Goal: Task Accomplishment & Management: Complete application form

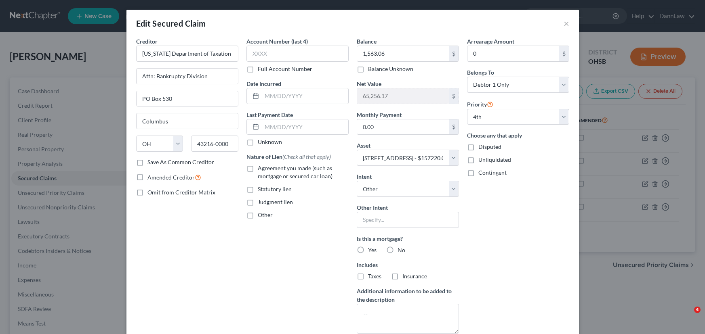
select select "36"
select select "9"
select select "4"
select select "0"
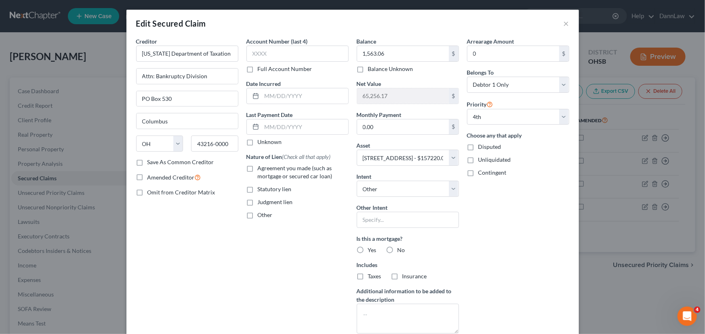
click at [557, 25] on div "Edit Secured Claim ×" at bounding box center [352, 23] width 452 height 27
click at [560, 25] on div "Edit Secured Claim ×" at bounding box center [352, 23] width 452 height 27
click at [564, 22] on button "×" at bounding box center [566, 24] width 6 height 10
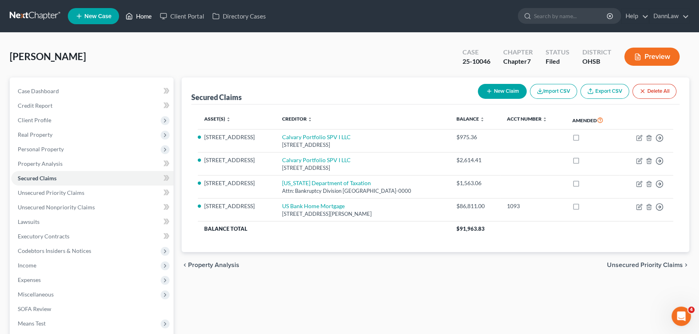
click at [140, 19] on link "Home" at bounding box center [139, 16] width 34 height 15
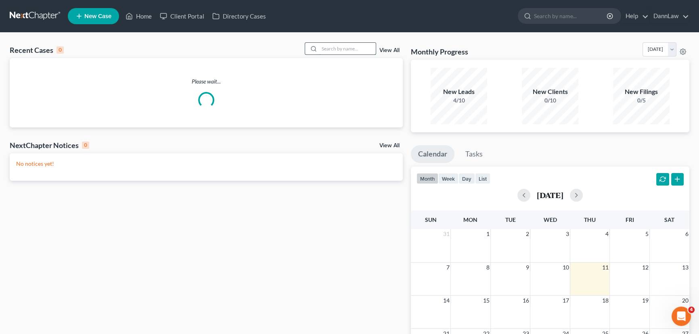
click at [339, 49] on input "search" at bounding box center [347, 49] width 57 height 12
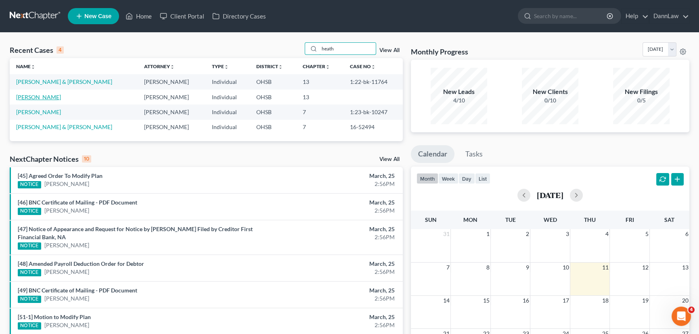
type input "heath"
click at [35, 98] on link "[PERSON_NAME]" at bounding box center [38, 97] width 45 height 7
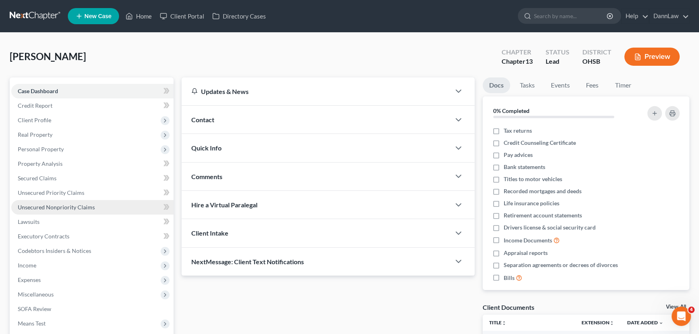
click at [60, 204] on span "Unsecured Nonpriority Claims" at bounding box center [56, 207] width 77 height 7
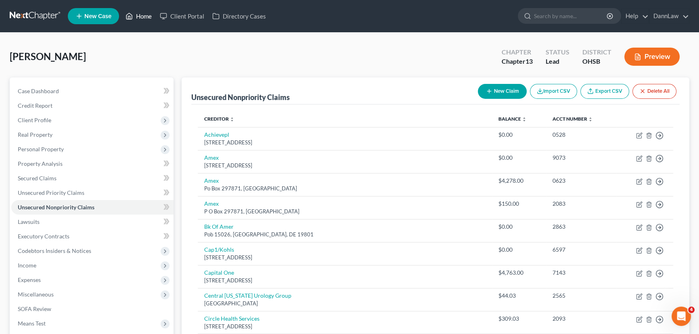
click at [133, 18] on icon at bounding box center [129, 16] width 7 height 10
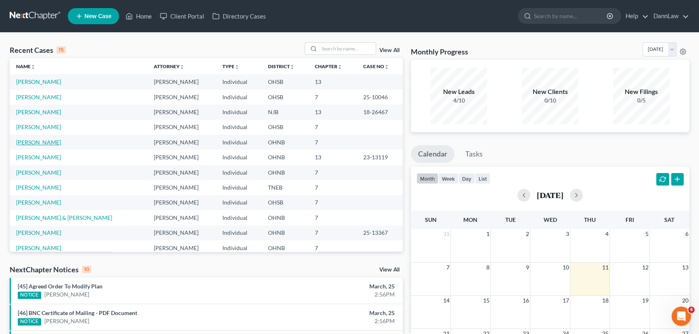
click at [31, 142] on link "[PERSON_NAME]" at bounding box center [38, 142] width 45 height 7
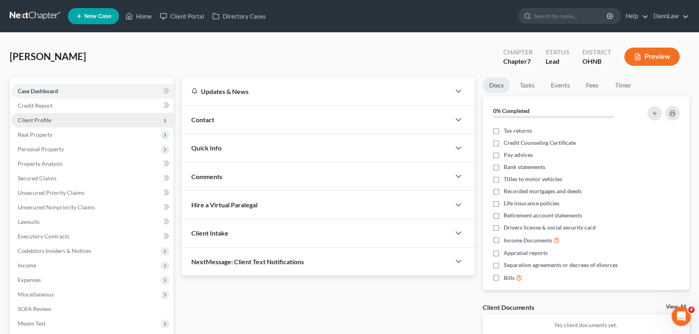
click at [49, 121] on span "Client Profile" at bounding box center [35, 120] width 34 height 7
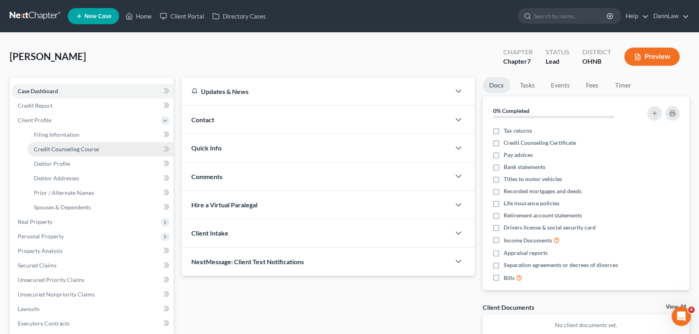
click at [61, 144] on link "Credit Counseling Course" at bounding box center [100, 149] width 146 height 15
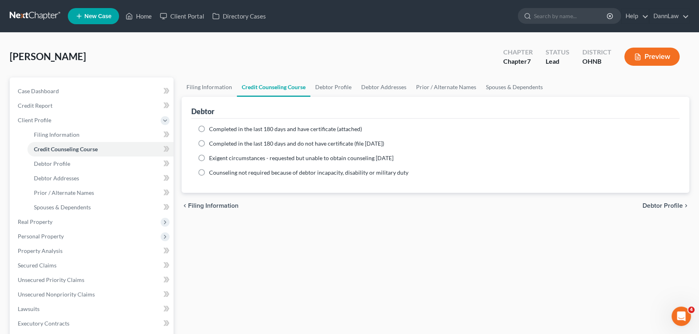
click at [226, 128] on span "Completed in the last 180 days and have certificate (attached)" at bounding box center [285, 129] width 153 height 7
click at [218, 128] on input "Completed in the last 180 days and have certificate (attached)" at bounding box center [214, 127] width 5 height 5
radio input "true"
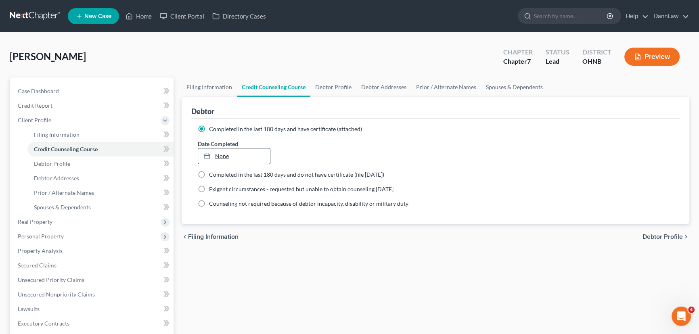
type input "[DATE]"
click at [226, 155] on link "None" at bounding box center [234, 156] width 72 height 15
click at [138, 16] on link "Home" at bounding box center [139, 16] width 34 height 15
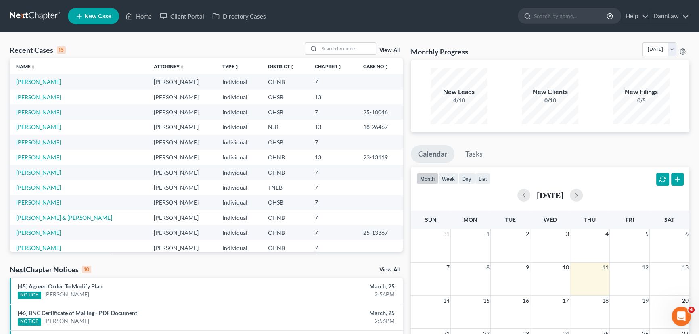
click at [34, 88] on td "[PERSON_NAME]" at bounding box center [79, 81] width 138 height 15
click at [29, 84] on link "[PERSON_NAME]" at bounding box center [38, 81] width 45 height 7
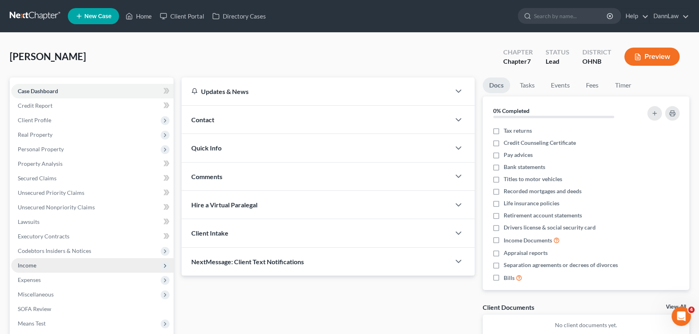
click at [49, 266] on span "Income" at bounding box center [92, 265] width 162 height 15
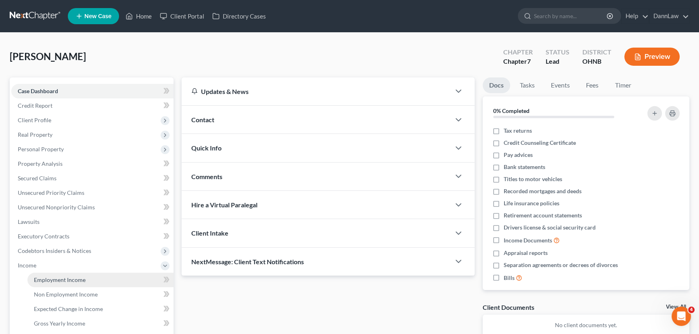
click at [42, 279] on span "Employment Income" at bounding box center [60, 280] width 52 height 7
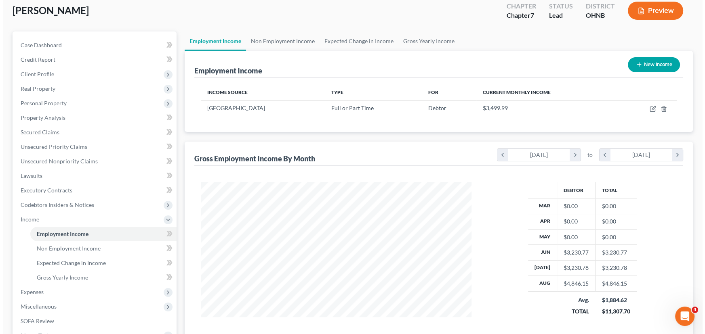
scroll to position [38, 0]
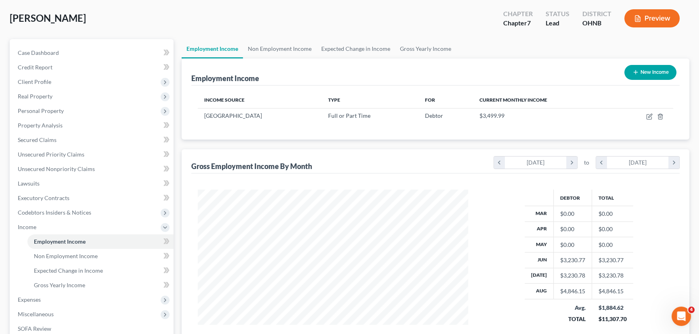
click at [646, 75] on button "New Income" at bounding box center [651, 72] width 52 height 15
select select "0"
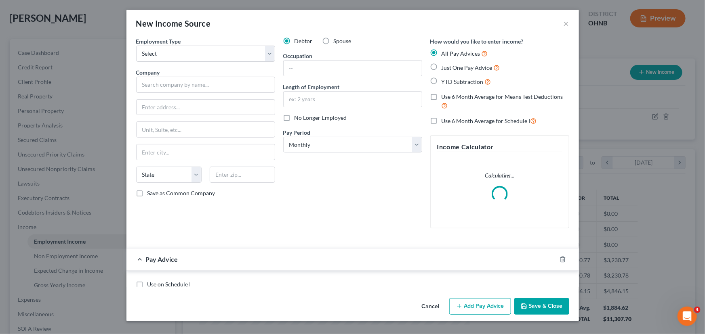
scroll to position [145, 289]
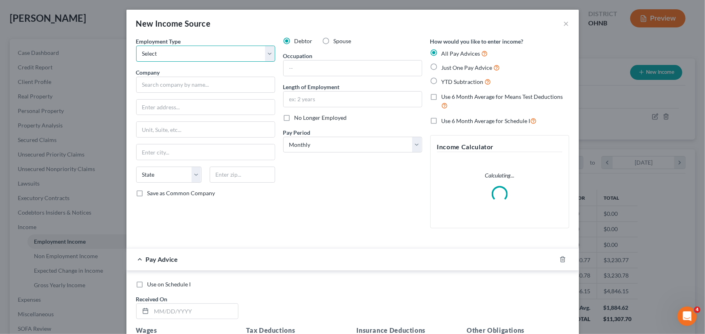
drag, startPoint x: 220, startPoint y: 52, endPoint x: 216, endPoint y: 60, distance: 9.1
click at [220, 52] on select "Select Full or [DEMOGRAPHIC_DATA] Employment Self Employment" at bounding box center [205, 54] width 139 height 16
select select "1"
click at [136, 46] on select "Select Full or [DEMOGRAPHIC_DATA] Employment Self Employment" at bounding box center [205, 54] width 139 height 16
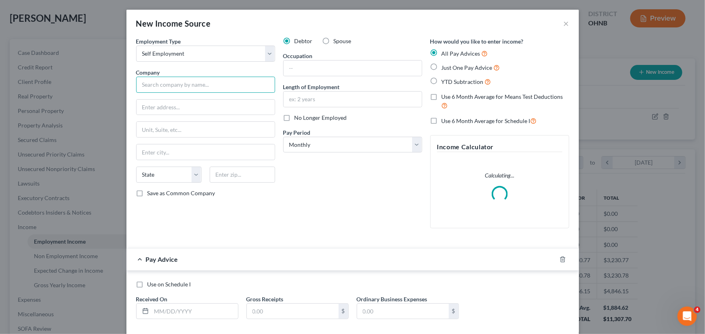
click at [197, 84] on input "text" at bounding box center [205, 85] width 139 height 16
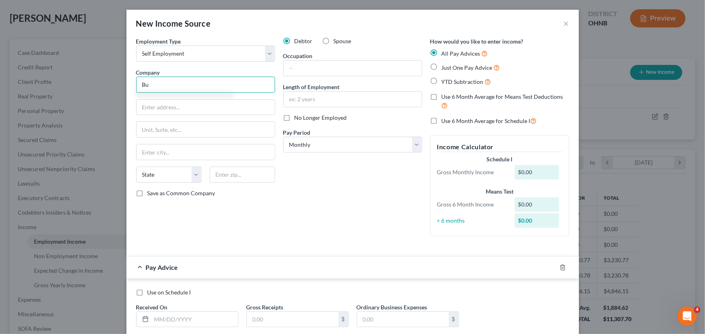
type input "B"
type input "[PERSON_NAME]"
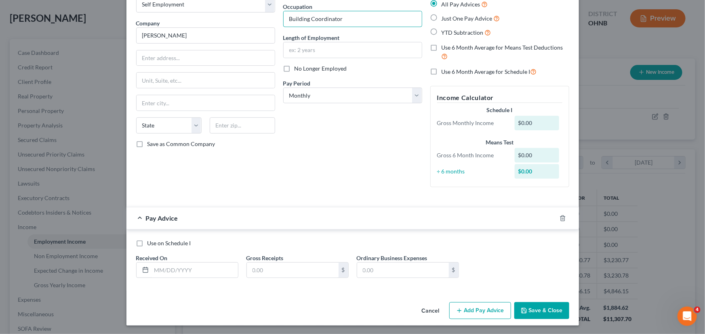
scroll to position [50, 0]
type input "Building Coordinator"
click at [227, 273] on input "text" at bounding box center [194, 269] width 86 height 15
type input "01/2025"
type input "1,200"
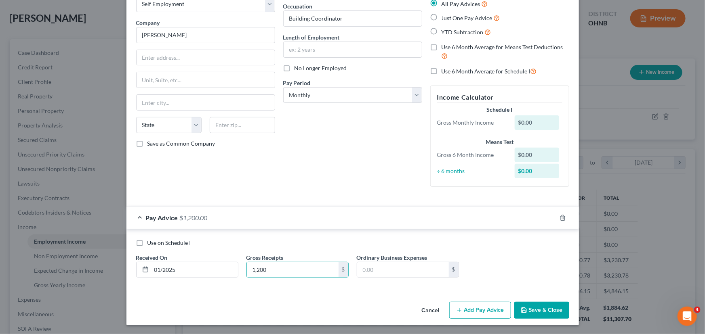
click at [467, 312] on button "Add Pay Advice" at bounding box center [480, 310] width 62 height 17
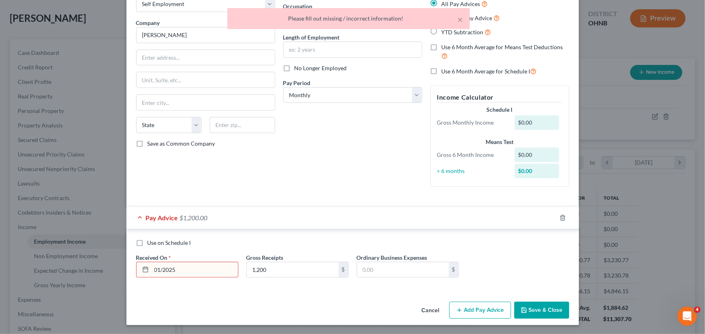
click at [222, 270] on input "01/2025" at bounding box center [194, 269] width 86 height 15
click at [220, 271] on input "01/2025" at bounding box center [194, 269] width 86 height 15
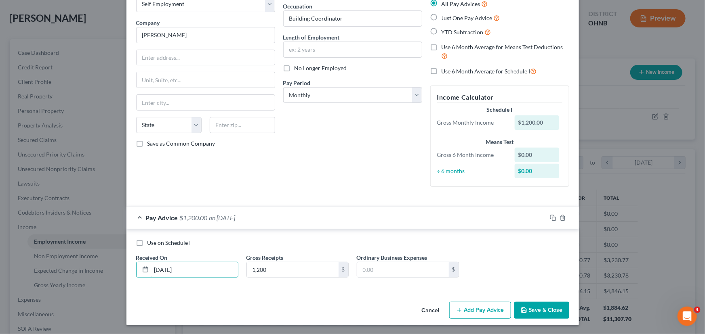
type input "[DATE]"
click at [442, 306] on button "Cancel" at bounding box center [430, 311] width 31 height 16
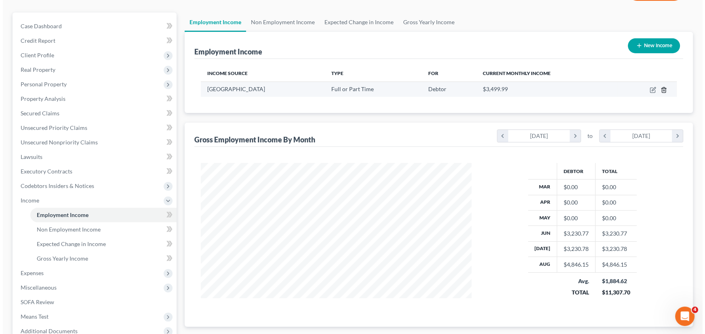
scroll to position [0, 0]
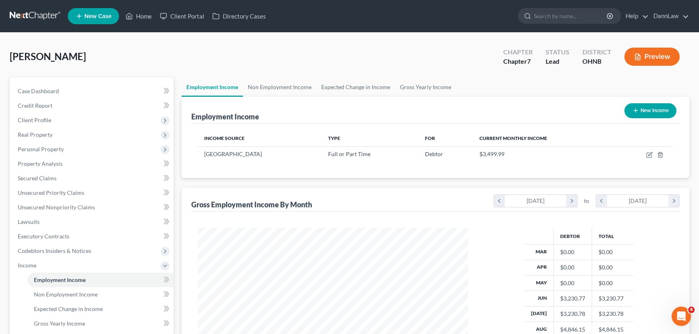
click at [662, 111] on button "New Income" at bounding box center [651, 110] width 52 height 15
select select "0"
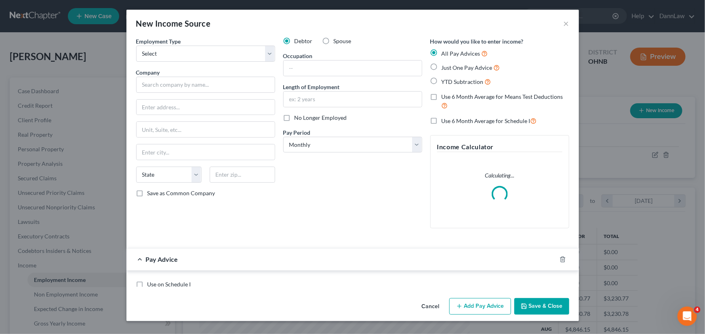
scroll to position [145, 289]
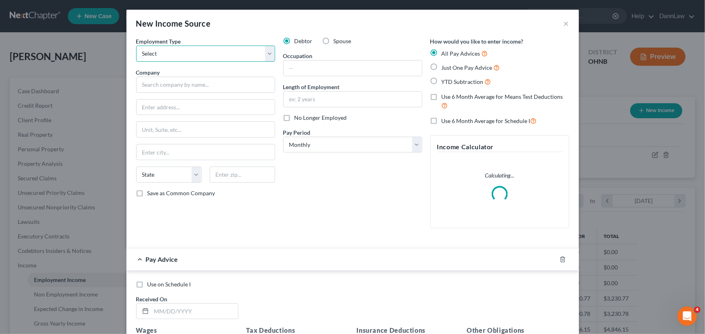
click at [196, 61] on select "Select Full or [DEMOGRAPHIC_DATA] Employment Self Employment" at bounding box center [205, 54] width 139 height 16
select select "1"
click at [136, 46] on select "Select Full or [DEMOGRAPHIC_DATA] Employment Self Employment" at bounding box center [205, 54] width 139 height 16
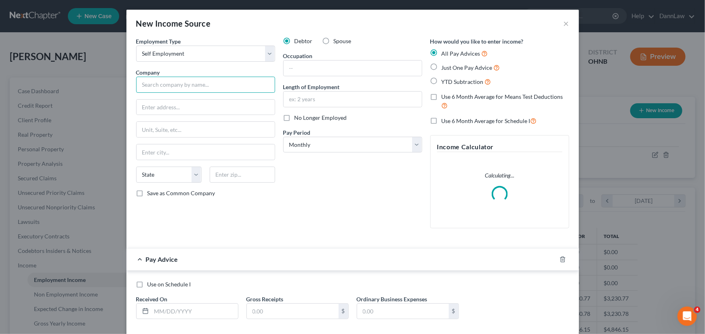
click at [192, 82] on input "text" at bounding box center [205, 85] width 139 height 16
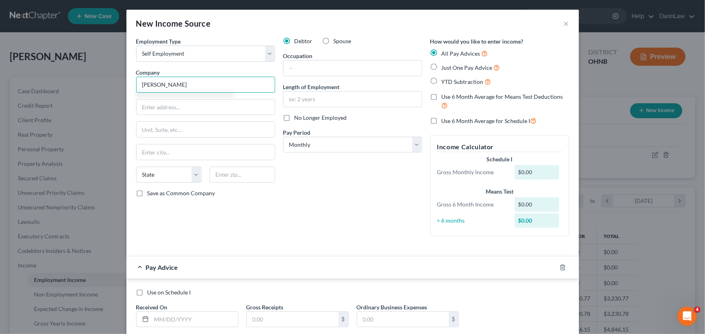
type input "[PERSON_NAME]"
type input "Building Coordinator"
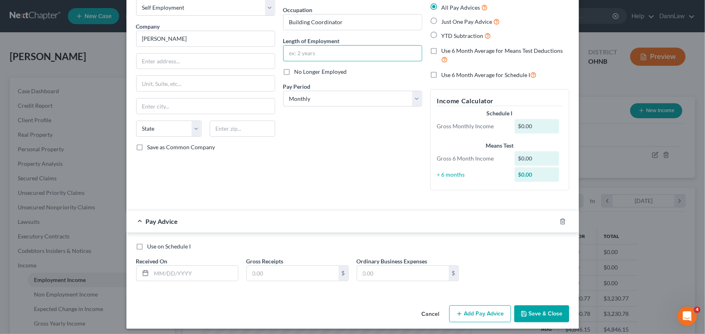
scroll to position [50, 0]
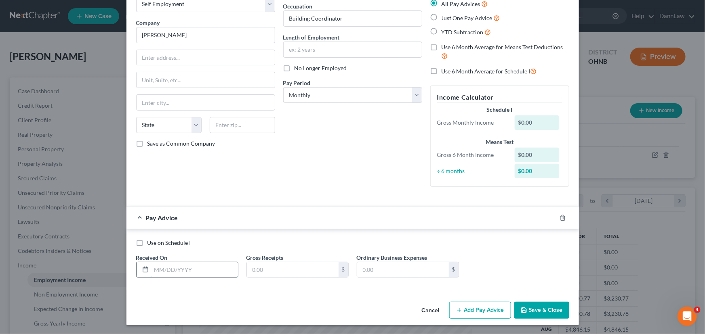
click at [194, 263] on input "text" at bounding box center [194, 269] width 86 height 15
type input "[DATE]"
type input "1,200"
click at [456, 308] on icon "button" at bounding box center [459, 310] width 6 height 6
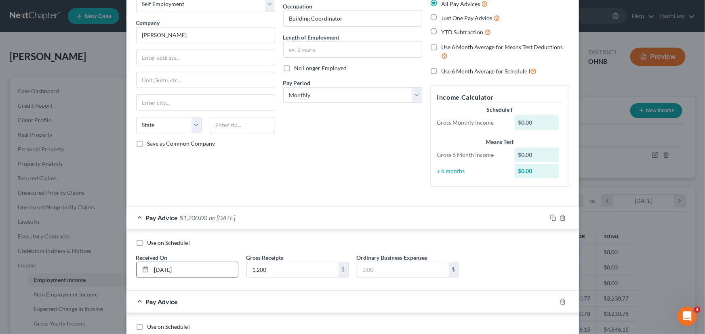
click at [211, 277] on div "[DATE]" at bounding box center [187, 270] width 102 height 16
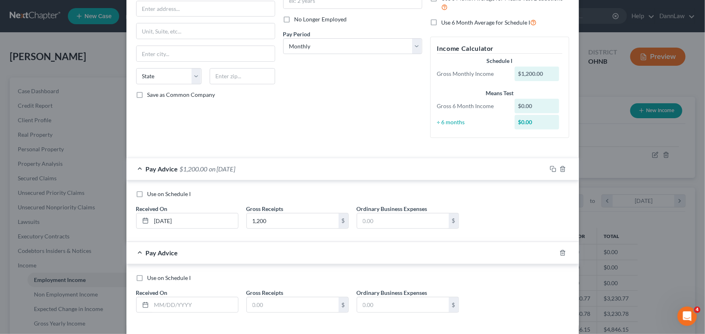
scroll to position [134, 0]
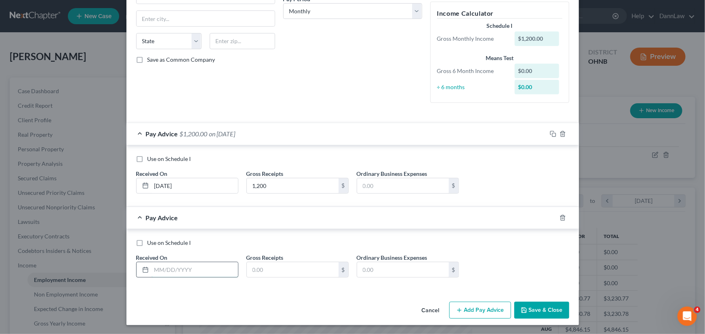
click at [192, 275] on input "text" at bounding box center [194, 269] width 86 height 15
type input "[DATE]"
type input "2,250"
click at [470, 305] on button "Add Pay Advice" at bounding box center [480, 310] width 62 height 17
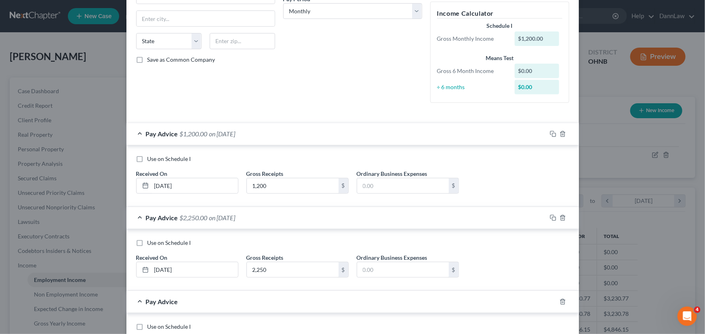
scroll to position [218, 0]
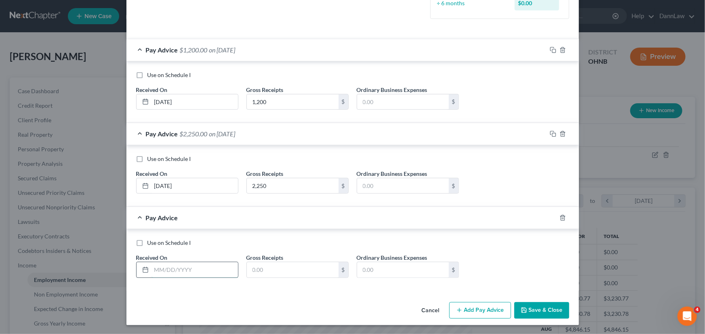
click at [188, 266] on input "text" at bounding box center [194, 269] width 86 height 15
click at [188, 266] on input "[DATE]" at bounding box center [194, 269] width 86 height 15
type input "[DATE]"
type input "2,900"
click at [551, 220] on icon "button" at bounding box center [552, 218] width 6 height 6
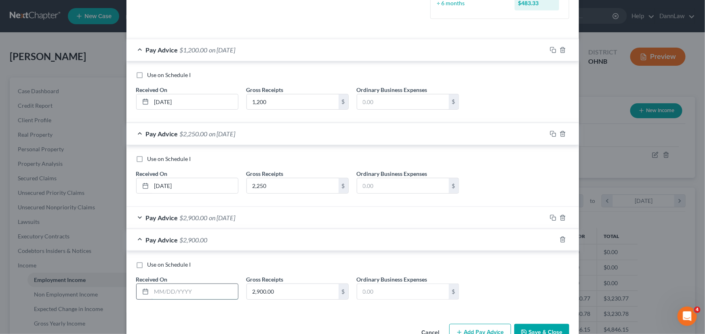
click at [169, 288] on input "text" at bounding box center [194, 291] width 86 height 15
type input "[DATE]"
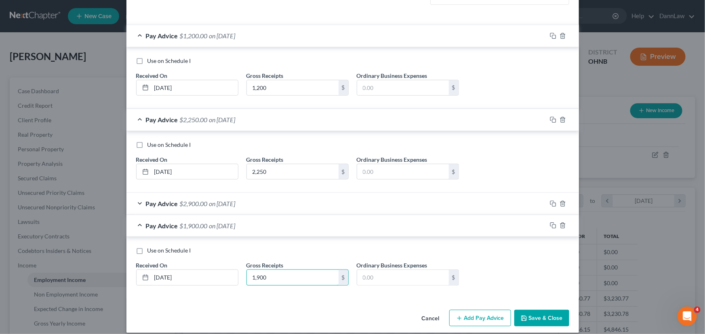
scroll to position [239, 0]
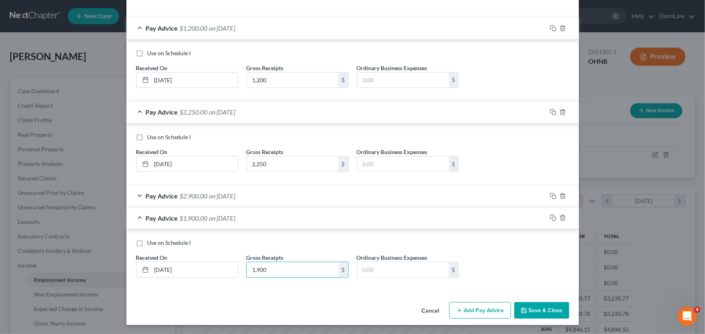
type input "1,900"
click at [497, 313] on button "Add Pay Advice" at bounding box center [480, 310] width 62 height 17
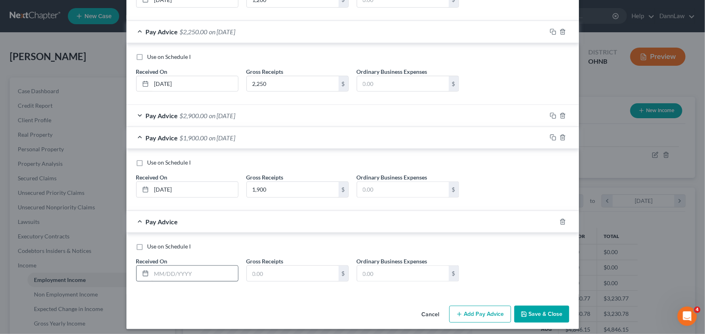
scroll to position [323, 0]
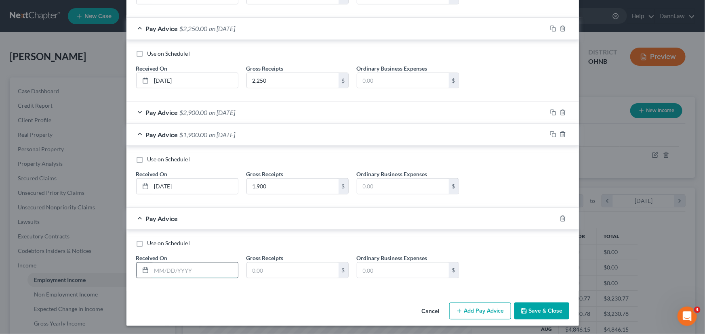
click at [191, 265] on input "text" at bounding box center [194, 270] width 86 height 15
type input "[DATE]"
type input "1,860"
click at [486, 309] on button "Add Pay Advice" at bounding box center [480, 311] width 62 height 17
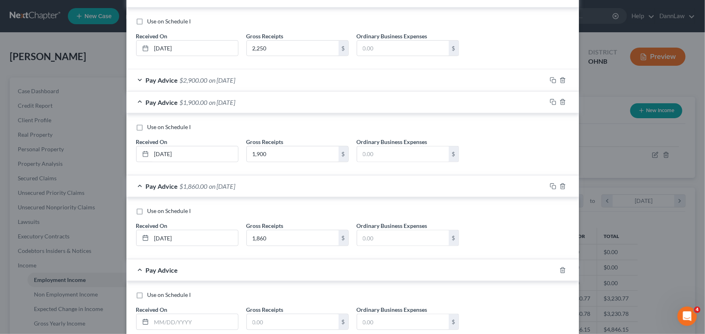
scroll to position [407, 0]
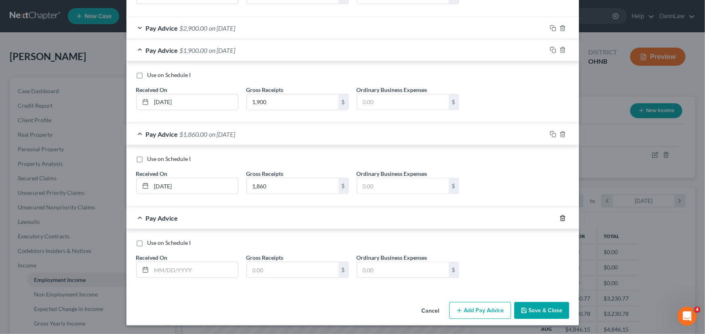
click at [559, 218] on icon "button" at bounding box center [562, 218] width 6 height 6
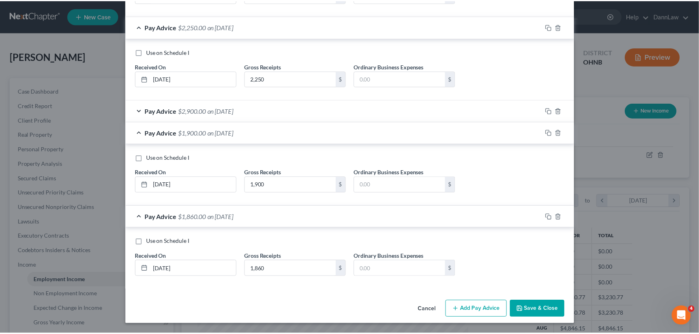
scroll to position [323, 0]
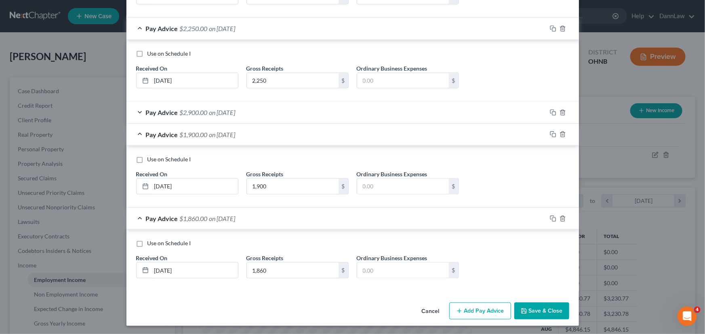
click at [549, 309] on button "Save & Close" at bounding box center [541, 311] width 55 height 17
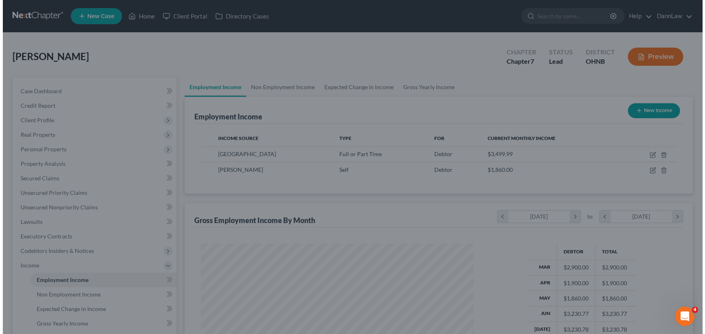
scroll to position [403588, 403446]
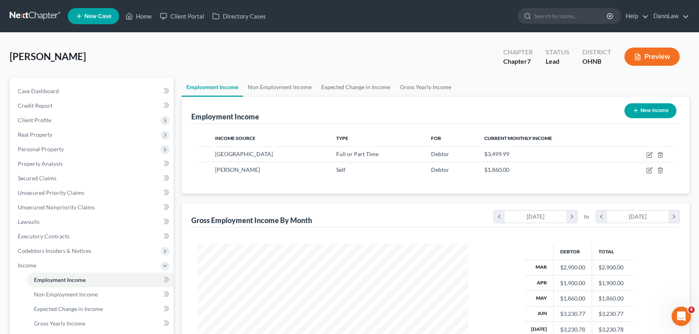
click at [645, 111] on button "New Income" at bounding box center [651, 110] width 52 height 15
select select "0"
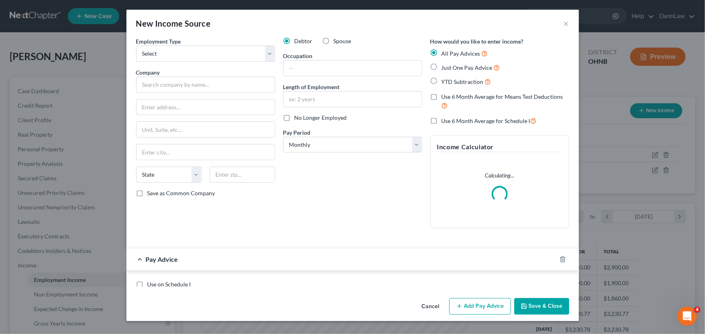
scroll to position [145, 289]
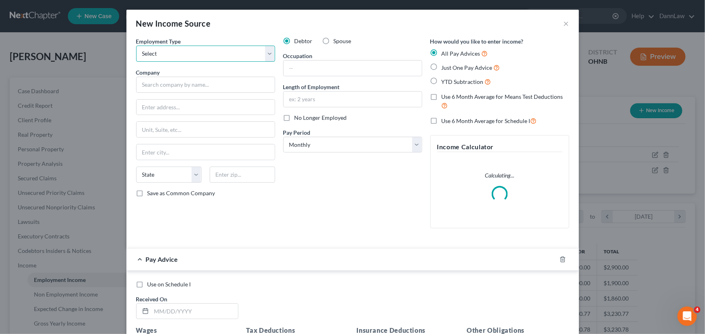
drag, startPoint x: 218, startPoint y: 55, endPoint x: 218, endPoint y: 60, distance: 4.8
click at [218, 55] on select "Select Full or [DEMOGRAPHIC_DATA] Employment Self Employment" at bounding box center [205, 54] width 139 height 16
select select "1"
click at [136, 46] on select "Select Full or [DEMOGRAPHIC_DATA] Employment Self Employment" at bounding box center [205, 54] width 139 height 16
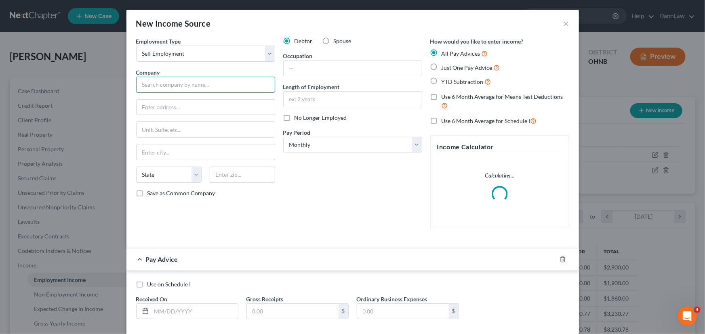
click at [204, 86] on input "text" at bounding box center [205, 85] width 139 height 16
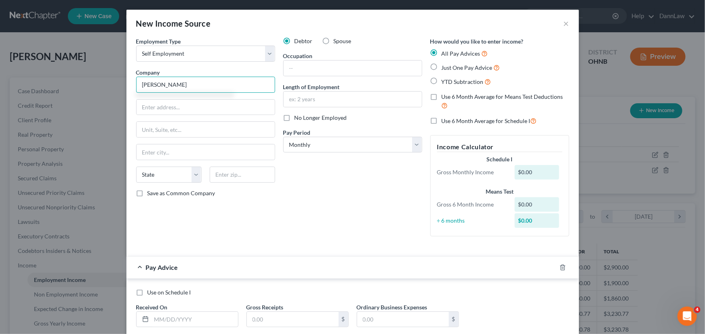
type input "[PERSON_NAME]"
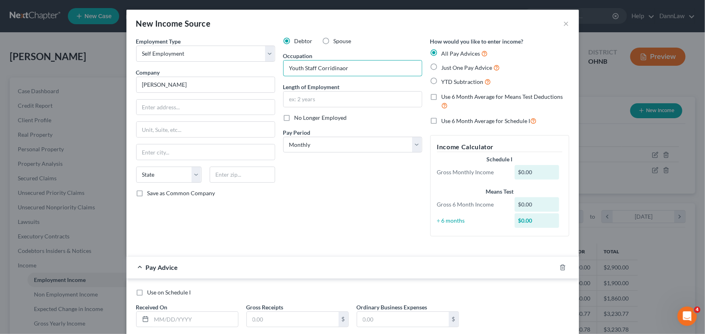
type input "Youth Staff Corridinaor"
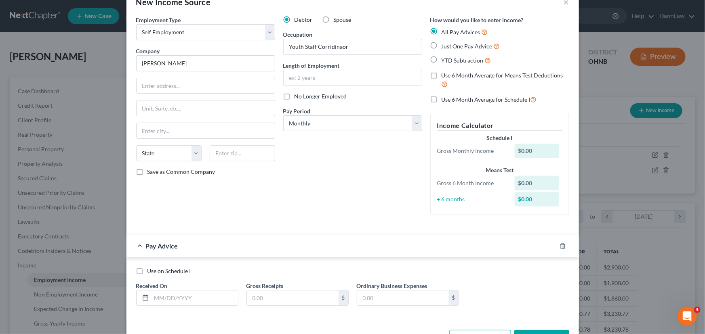
scroll to position [50, 0]
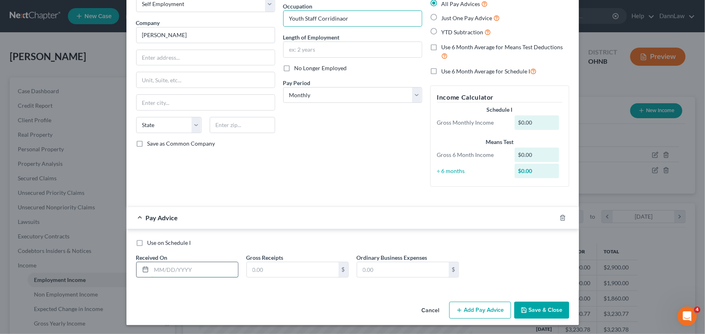
click at [191, 271] on input "text" at bounding box center [194, 269] width 86 height 15
type input "[DATE]"
type input "72"
click at [468, 310] on button "Add Pay Advice" at bounding box center [480, 310] width 62 height 17
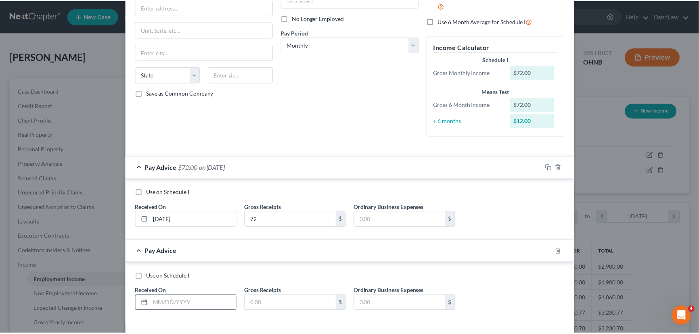
scroll to position [134, 0]
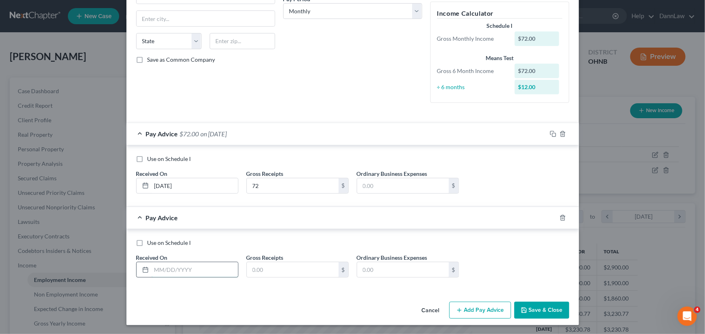
click at [191, 270] on input "text" at bounding box center [194, 269] width 86 height 15
type input "[DATE]"
type input "297"
click at [544, 311] on button "Save & Close" at bounding box center [541, 310] width 55 height 17
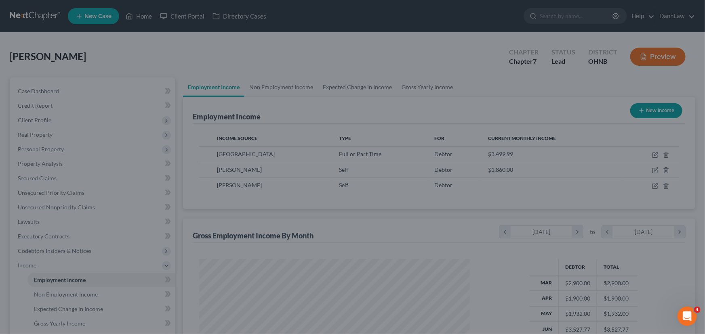
scroll to position [403588, 403446]
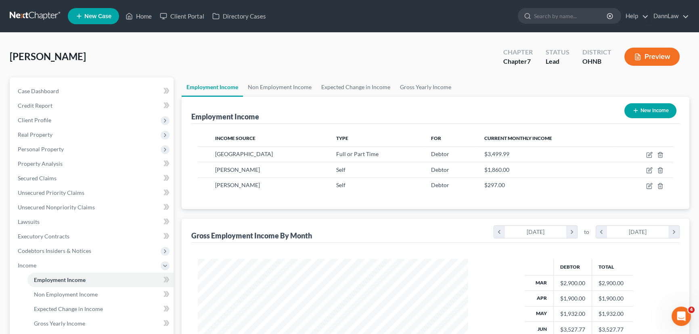
click at [659, 116] on button "New Income" at bounding box center [651, 110] width 52 height 15
select select "0"
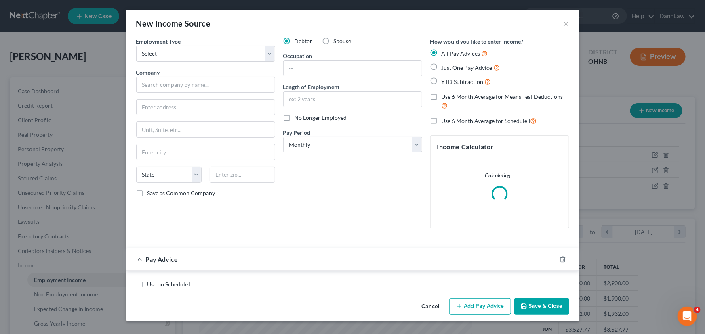
scroll to position [145, 289]
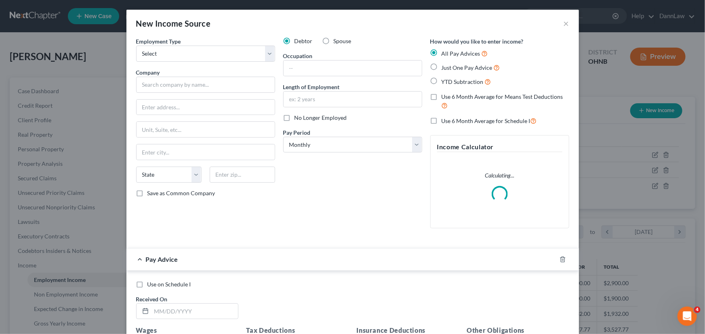
click at [200, 63] on div "Employment Type * Select Full or [DEMOGRAPHIC_DATA] Employment Self Employment …" at bounding box center [205, 136] width 147 height 198
click at [195, 59] on select "Select Full or [DEMOGRAPHIC_DATA] Employment Self Employment" at bounding box center [205, 54] width 139 height 16
select select "1"
click at [136, 46] on select "Select Full or [DEMOGRAPHIC_DATA] Employment Self Employment" at bounding box center [205, 54] width 139 height 16
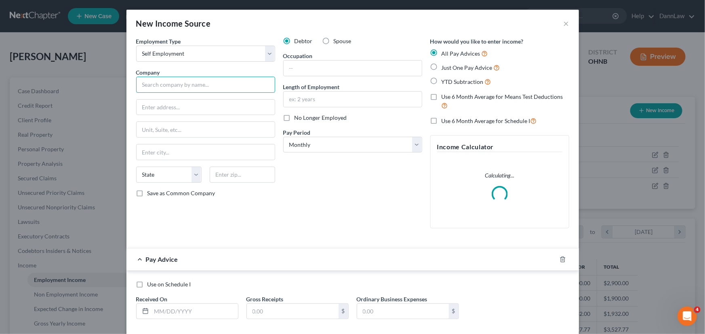
click at [184, 87] on input "text" at bounding box center [205, 85] width 139 height 16
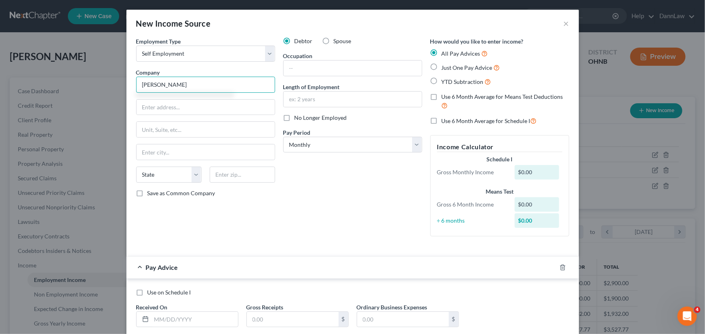
type input "[PERSON_NAME]"
type input "Cleaning Services"
click at [167, 321] on input "text" at bounding box center [194, 319] width 86 height 15
type input "03/2025"
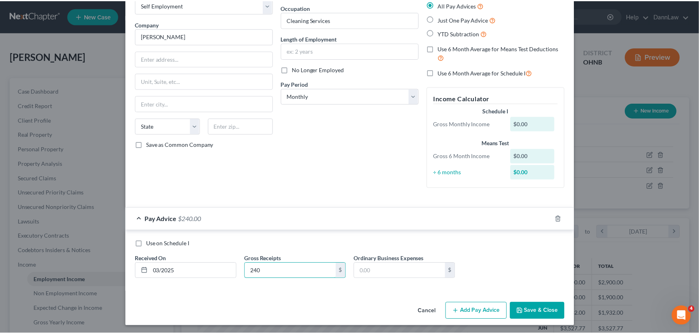
scroll to position [50, 0]
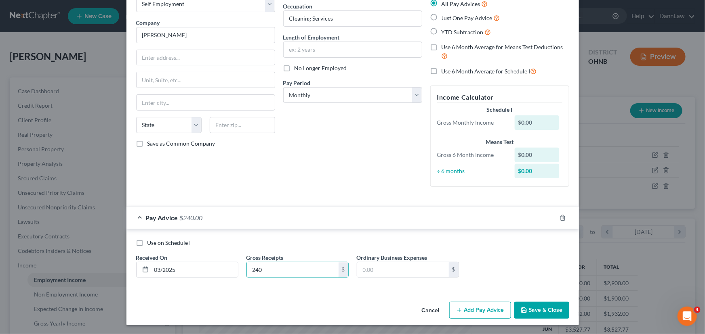
type input "240"
click at [478, 315] on button "Add Pay Advice" at bounding box center [480, 310] width 62 height 17
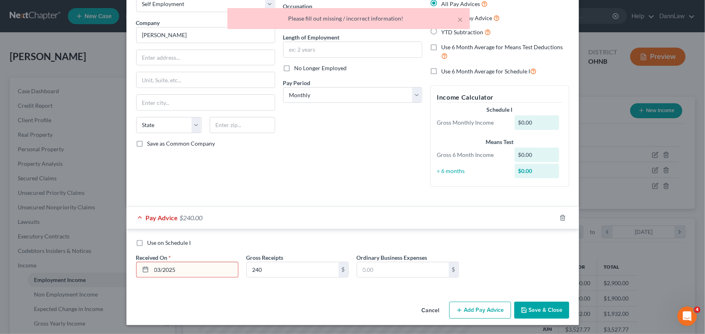
click at [203, 272] on input "03/2025" at bounding box center [194, 269] width 86 height 15
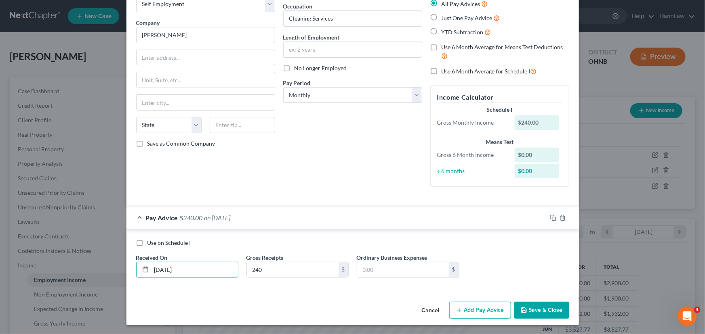
type input "[DATE]"
click at [521, 303] on button "Save & Close" at bounding box center [541, 310] width 55 height 17
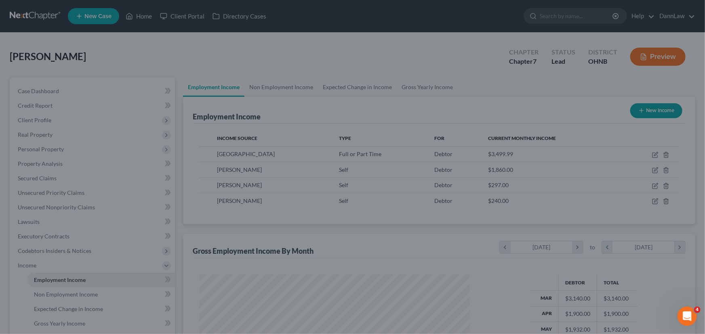
scroll to position [403588, 403446]
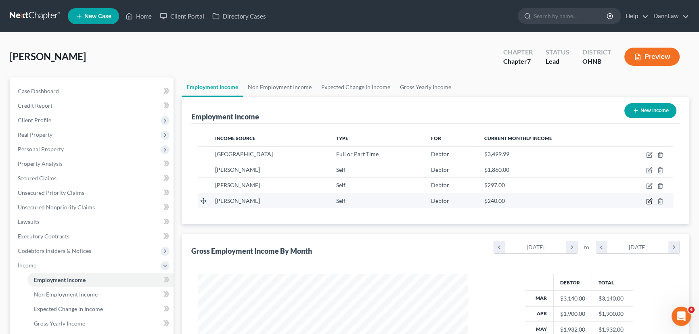
click at [651, 201] on icon "button" at bounding box center [649, 201] width 6 height 6
select select "1"
select select "0"
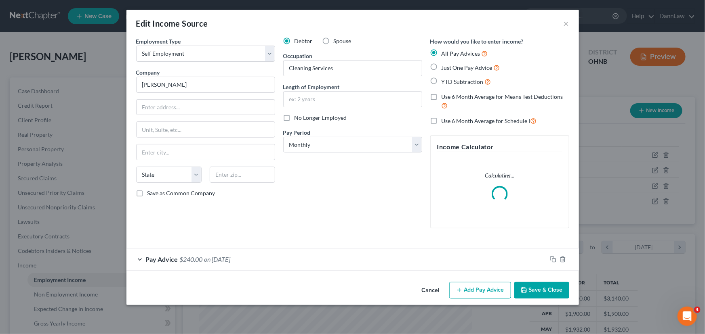
click at [470, 292] on button "Add Pay Advice" at bounding box center [480, 290] width 62 height 17
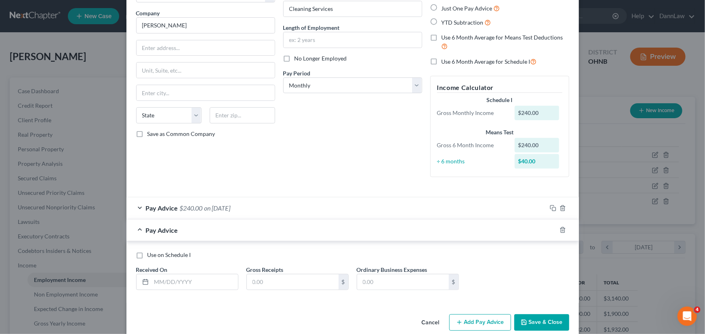
scroll to position [72, 0]
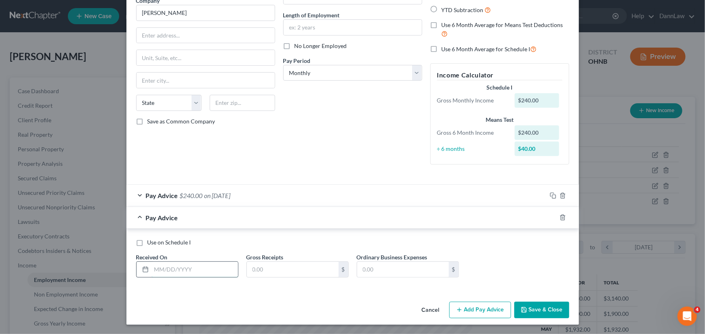
click at [191, 272] on input "text" at bounding box center [194, 269] width 86 height 15
type input "[DATE]"
type input "768"
click at [484, 313] on button "Add Pay Advice" at bounding box center [480, 310] width 62 height 17
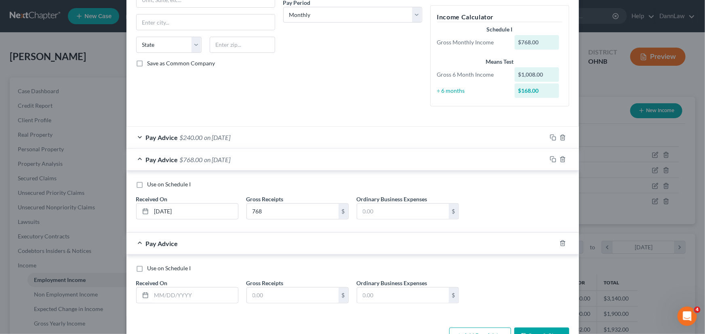
scroll to position [145, 0]
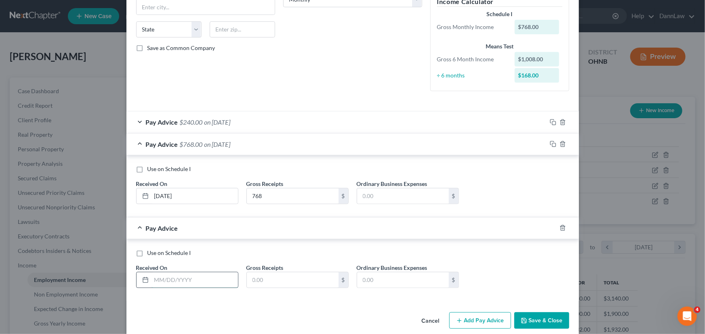
click at [169, 275] on input "text" at bounding box center [194, 280] width 86 height 15
type input "[DATE]"
type input "576"
click at [475, 315] on button "Add Pay Advice" at bounding box center [480, 320] width 62 height 17
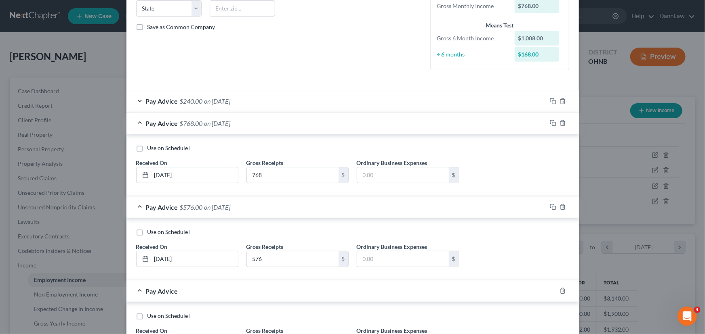
scroll to position [218, 0]
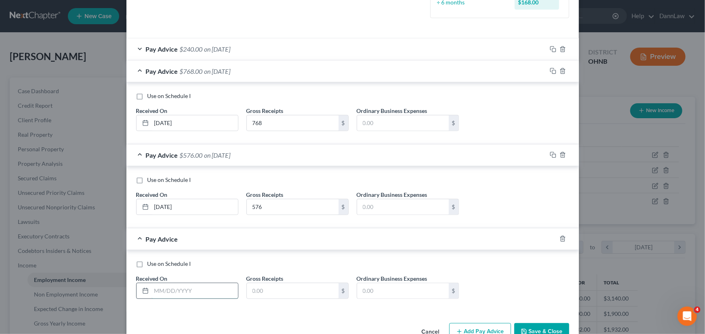
click at [177, 291] on input "text" at bounding box center [194, 290] width 86 height 15
type input "[DATE]"
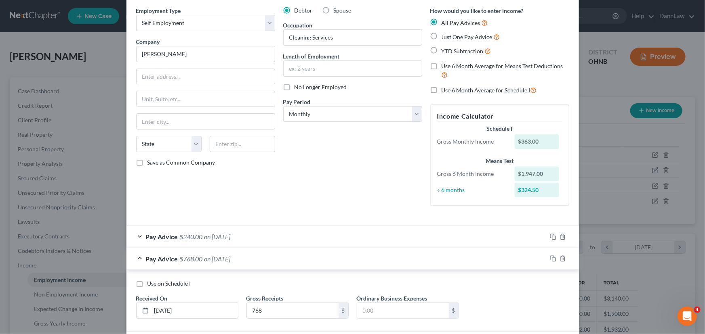
scroll to position [0, 0]
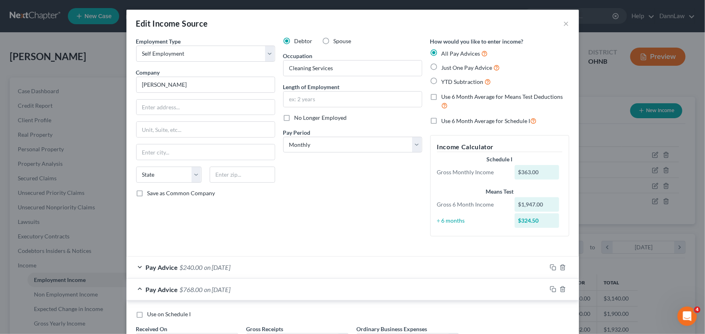
type input "363"
click at [294, 119] on label "No Longer Employed" at bounding box center [320, 118] width 52 height 8
click at [298, 119] on input "No Longer Employed" at bounding box center [300, 116] width 5 height 5
checkbox input "true"
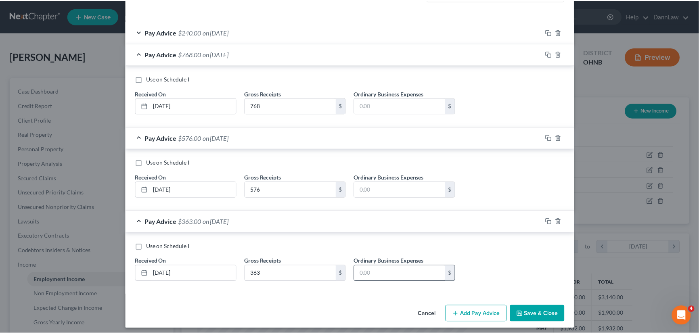
scroll to position [239, 0]
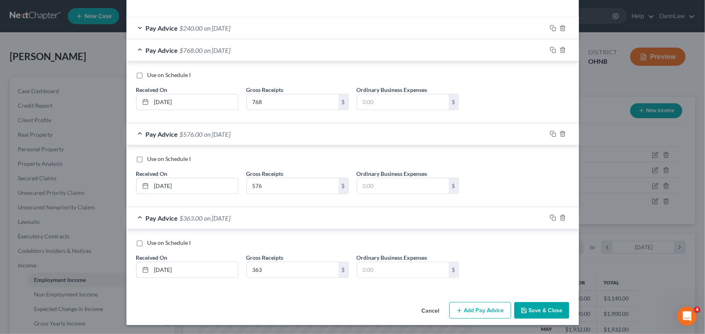
click at [526, 311] on button "Save & Close" at bounding box center [541, 310] width 55 height 17
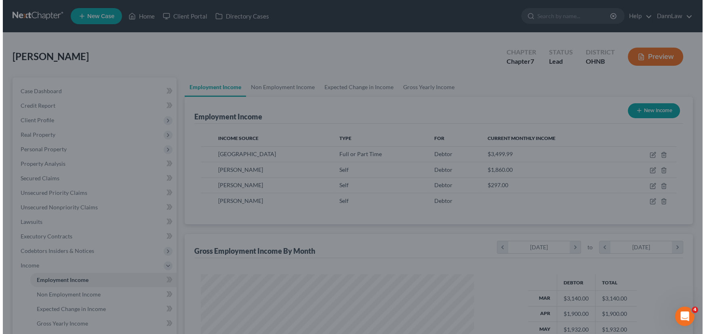
scroll to position [403588, 403446]
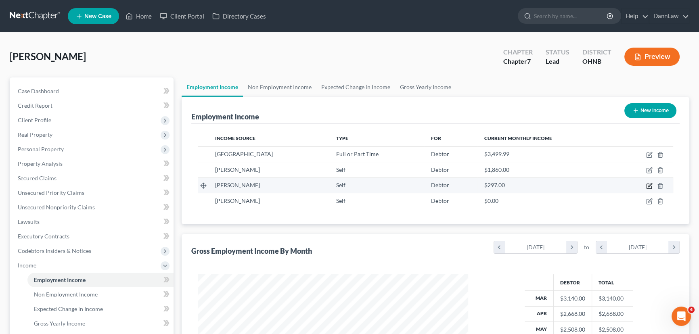
click at [648, 185] on icon "button" at bounding box center [649, 186] width 6 height 6
select select "1"
select select "0"
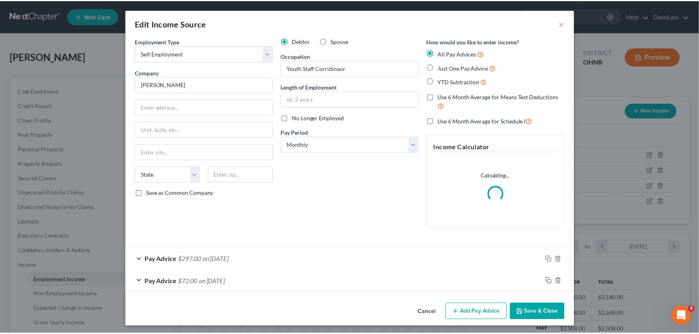
scroll to position [145, 289]
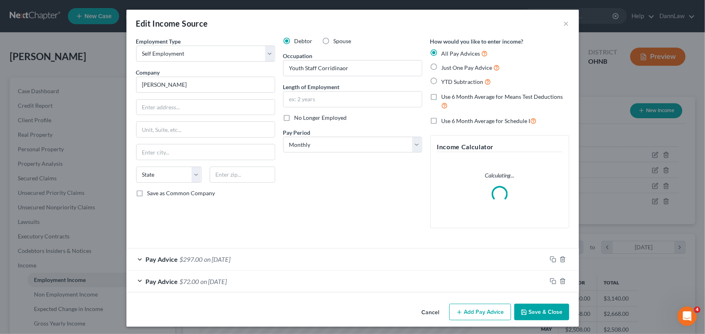
click at [294, 117] on label "No Longer Employed" at bounding box center [320, 118] width 52 height 8
click at [298, 117] on input "No Longer Employed" at bounding box center [300, 116] width 5 height 5
checkbox input "true"
click at [522, 310] on icon "button" at bounding box center [523, 312] width 5 height 5
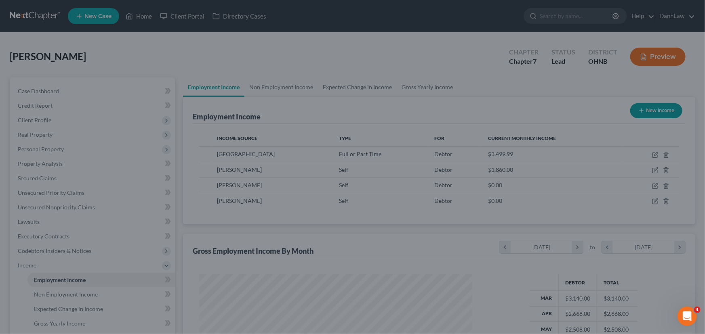
scroll to position [403588, 403446]
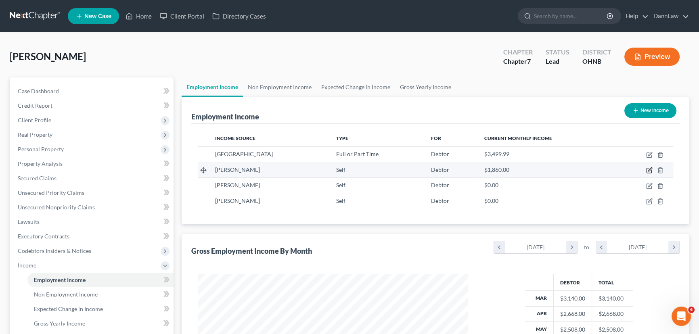
click at [650, 169] on icon "button" at bounding box center [649, 170] width 6 height 6
select select "1"
select select "0"
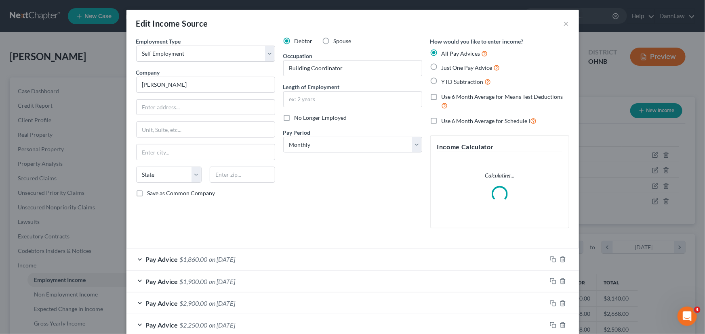
scroll to position [145, 289]
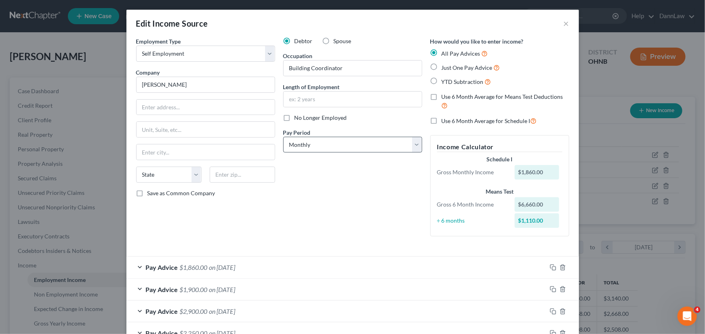
click at [294, 118] on label "No Longer Employed" at bounding box center [320, 118] width 52 height 8
click at [298, 118] on input "No Longer Employed" at bounding box center [300, 116] width 5 height 5
checkbox input "true"
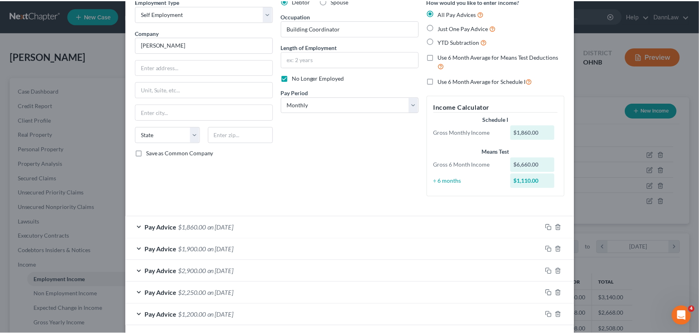
scroll to position [76, 0]
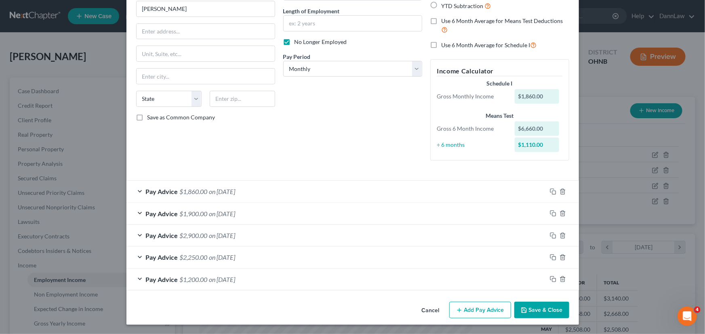
click at [544, 311] on button "Save & Close" at bounding box center [541, 310] width 55 height 17
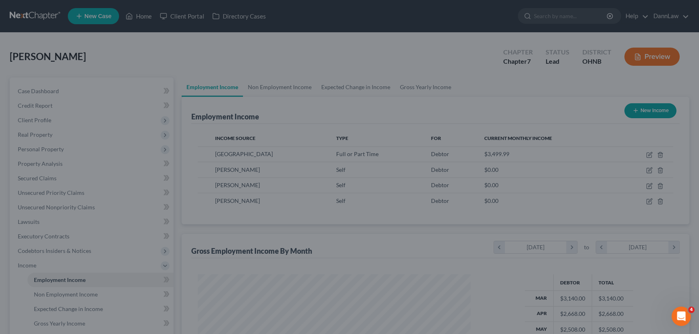
scroll to position [403588, 403446]
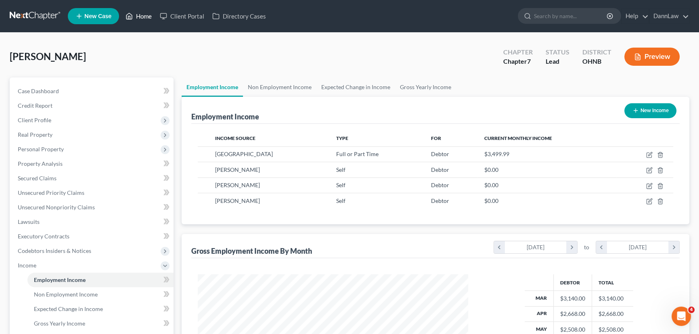
click at [136, 19] on link "Home" at bounding box center [139, 16] width 34 height 15
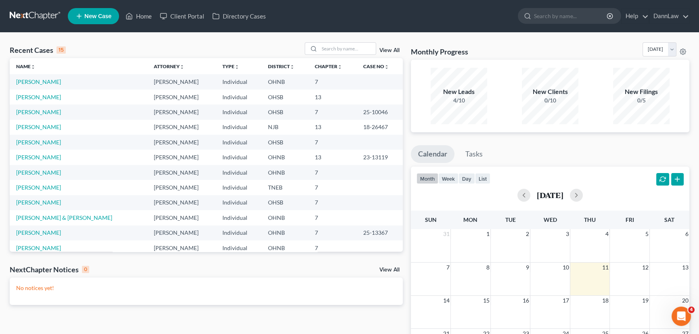
click at [32, 12] on link at bounding box center [36, 16] width 52 height 15
click at [681, 19] on link "DannLaw" at bounding box center [670, 16] width 40 height 15
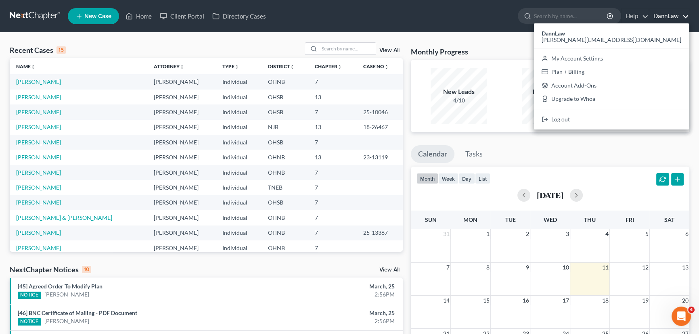
click at [21, 16] on link at bounding box center [36, 16] width 52 height 15
